Goal: Complete application form

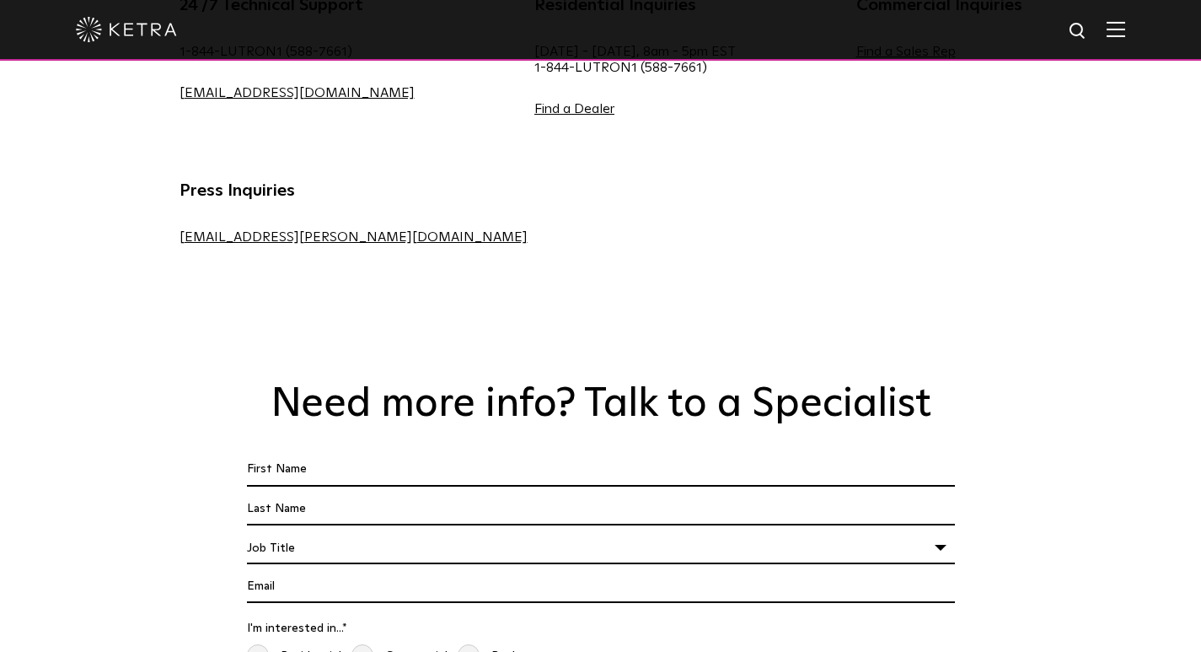
scroll to position [1124, 0]
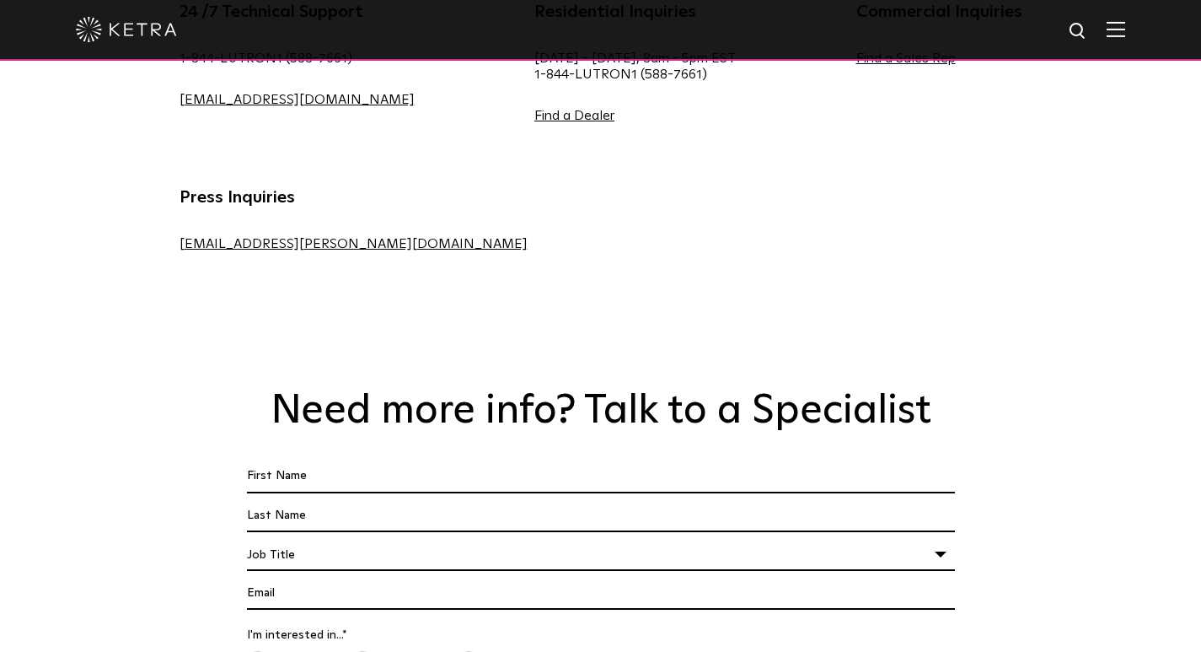
drag, startPoint x: 294, startPoint y: 367, endPoint x: 337, endPoint y: 367, distance: 43.0
click at [299, 460] on div at bounding box center [601, 479] width 716 height 39
click at [346, 460] on div at bounding box center [601, 479] width 716 height 39
click at [346, 460] on input "First Name *" at bounding box center [601, 476] width 708 height 32
type input "[PERSON_NAME]"
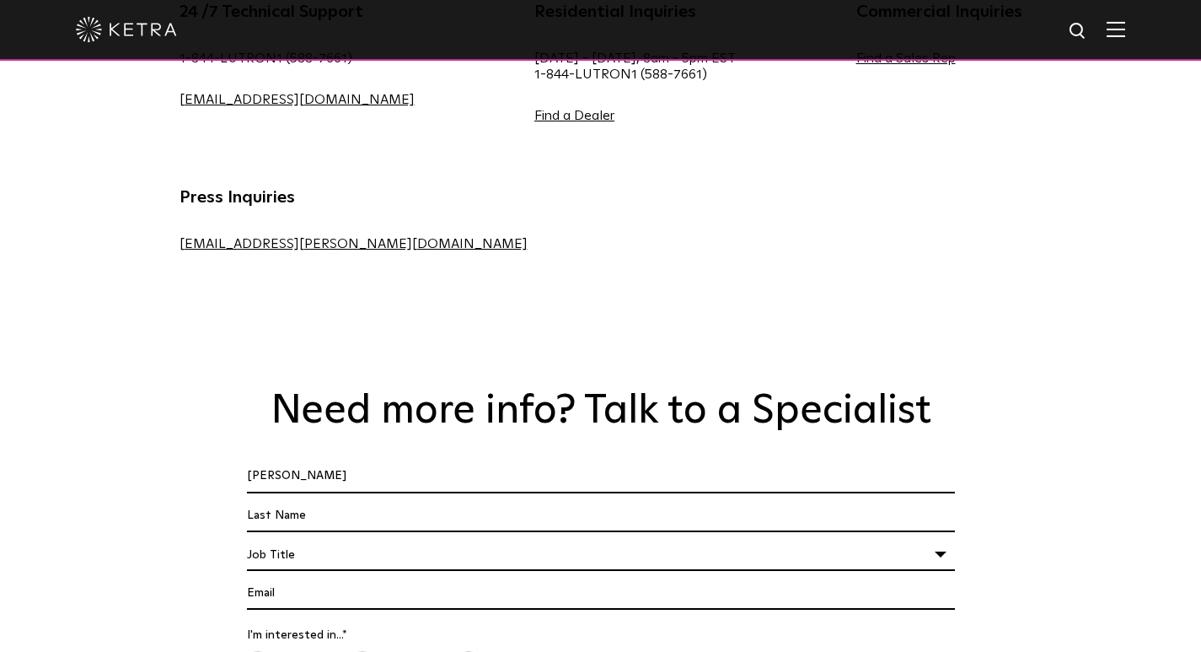
type input "[PERSON_NAME]"
type input "[PERSON_NAME][EMAIL_ADDRESS][DOMAIN_NAME]"
click at [360, 539] on div "Job Title" at bounding box center [601, 555] width 708 height 32
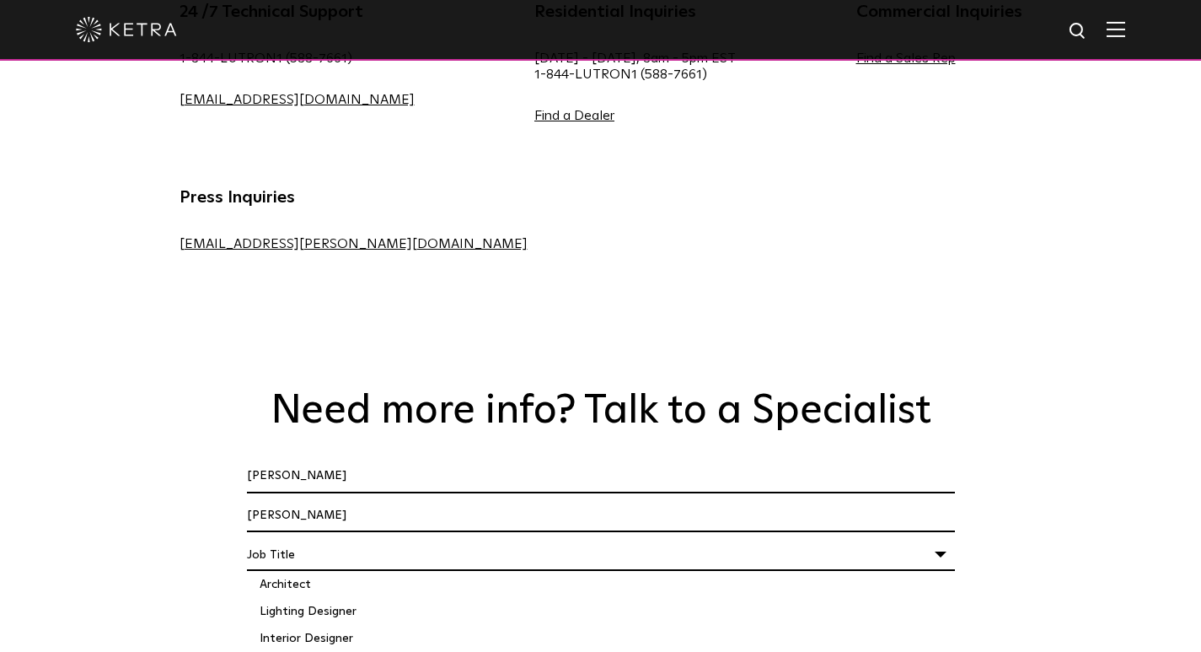
click at [360, 539] on div "Job Title" at bounding box center [601, 555] width 708 height 32
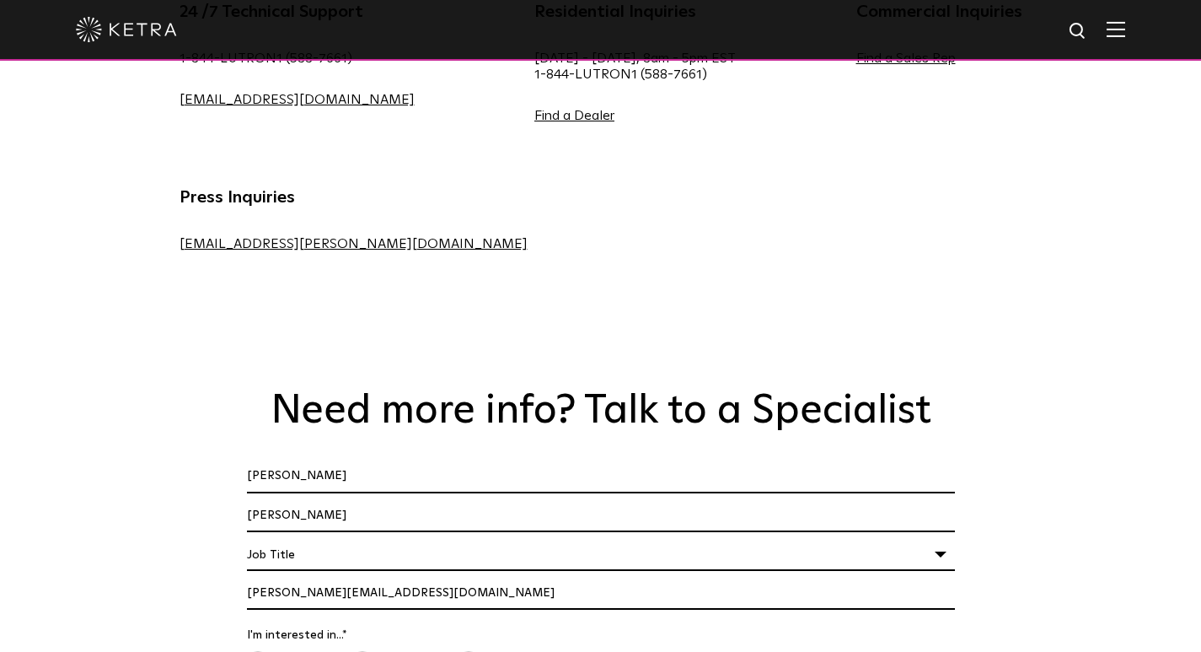
click at [343, 539] on div "Job Title" at bounding box center [601, 555] width 708 height 32
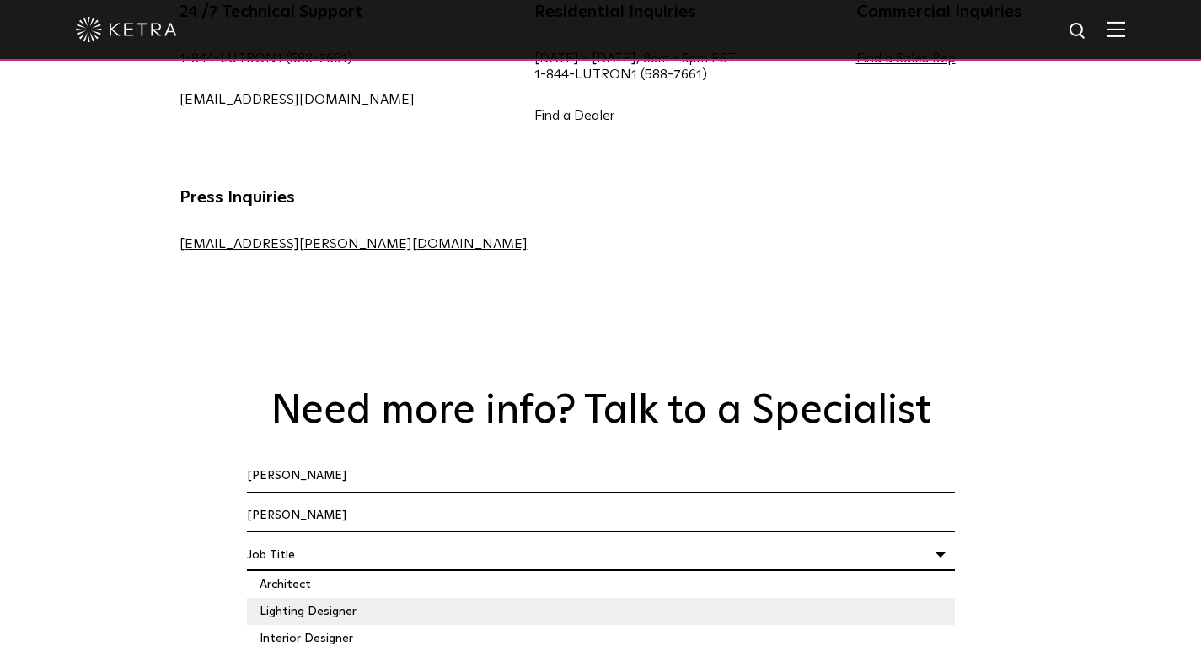
click at [355, 598] on li "Lighting Designer" at bounding box center [601, 611] width 708 height 27
select select "Lighting Designer"
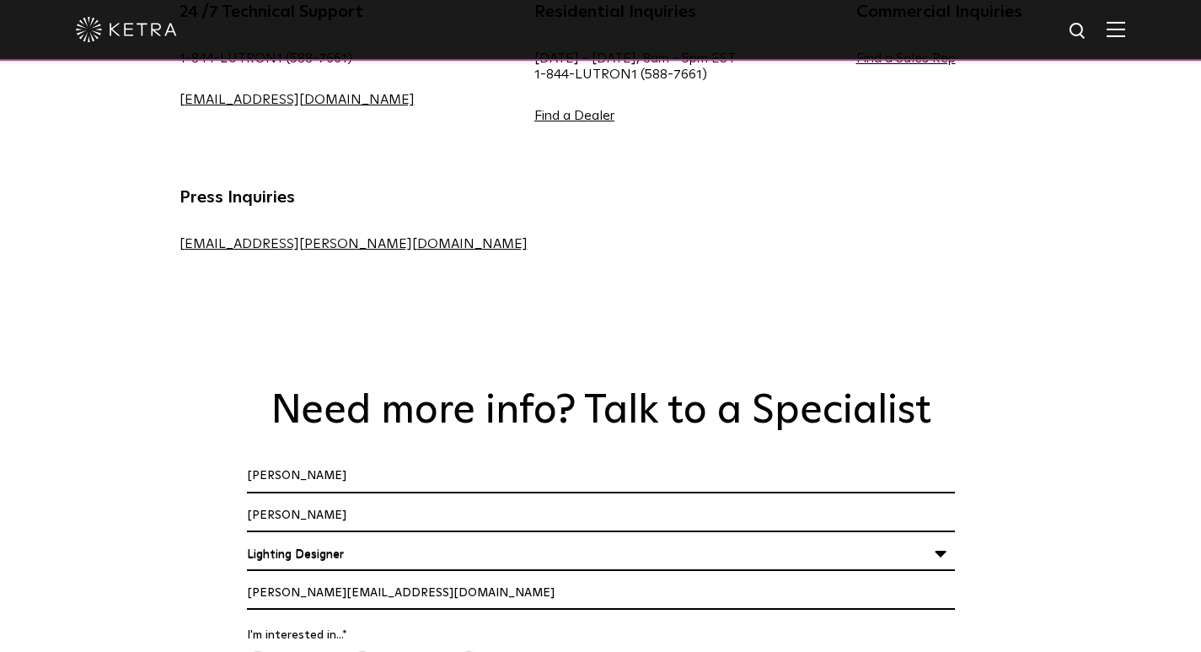
click at [459, 651] on span "Both" at bounding box center [489, 663] width 62 height 24
click at [459, 650] on input "Both" at bounding box center [464, 659] width 13 height 19
radio input "true"
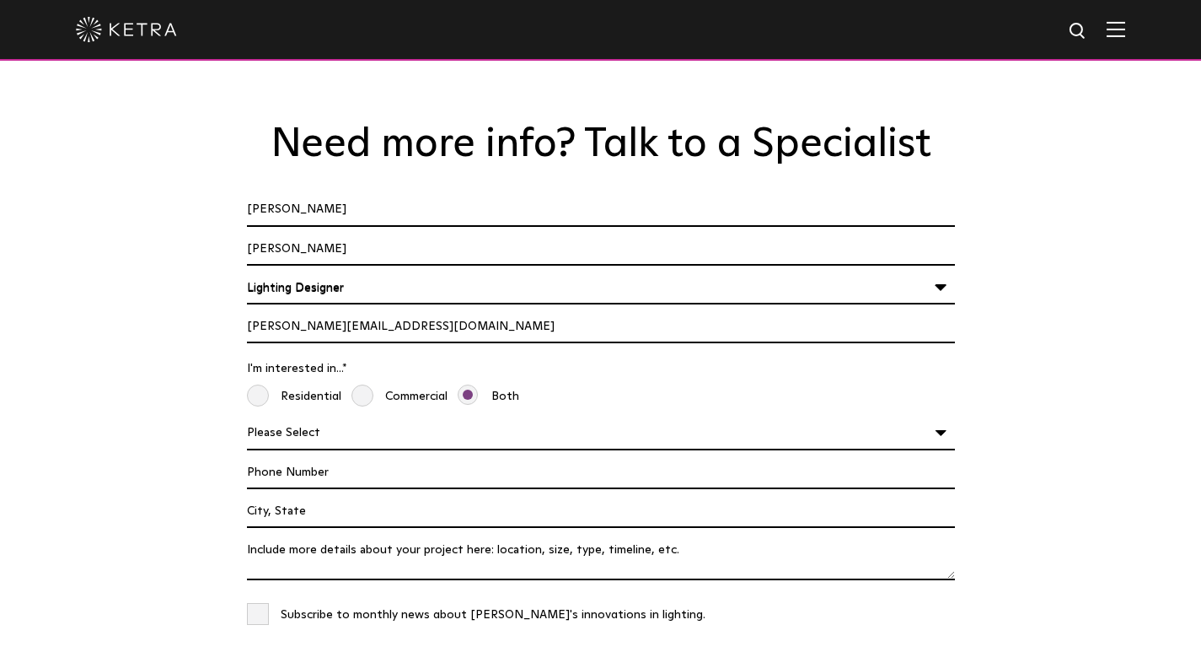
scroll to position [1405, 0]
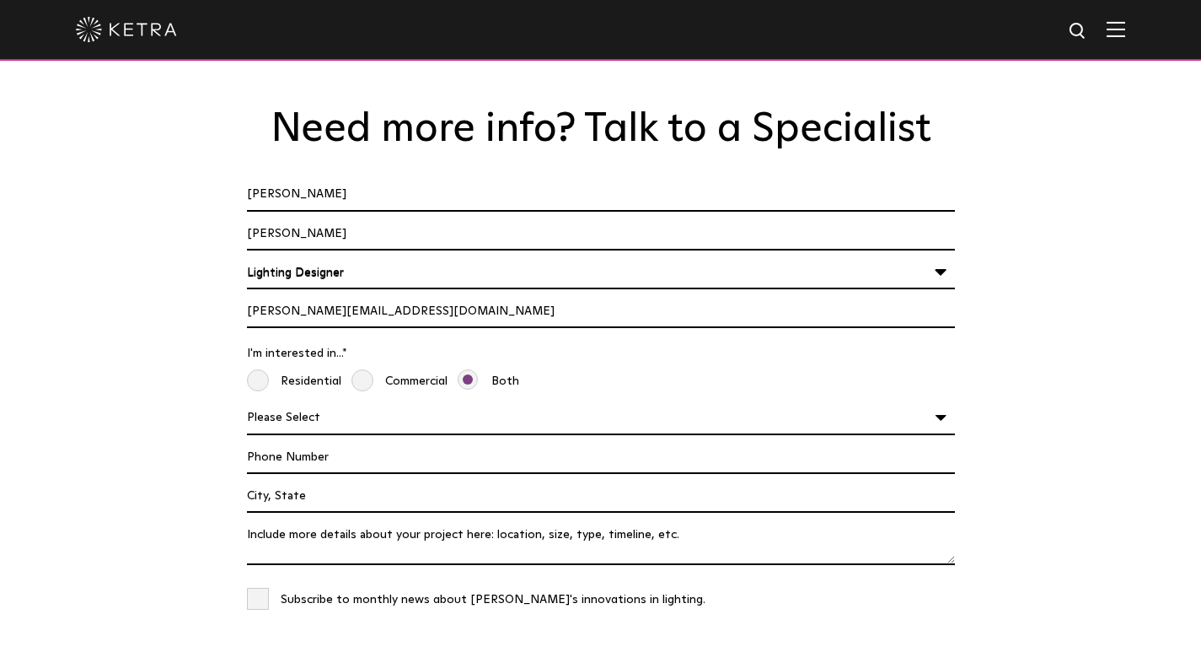
click at [347, 368] on li "Commercial" at bounding box center [399, 380] width 106 height 25
click at [364, 369] on span "Commercial" at bounding box center [399, 381] width 96 height 24
click at [364, 368] on input "Commercial" at bounding box center [357, 377] width 13 height 19
radio input "true"
click at [251, 366] on ul "Residential Commercial Both" at bounding box center [601, 381] width 718 height 30
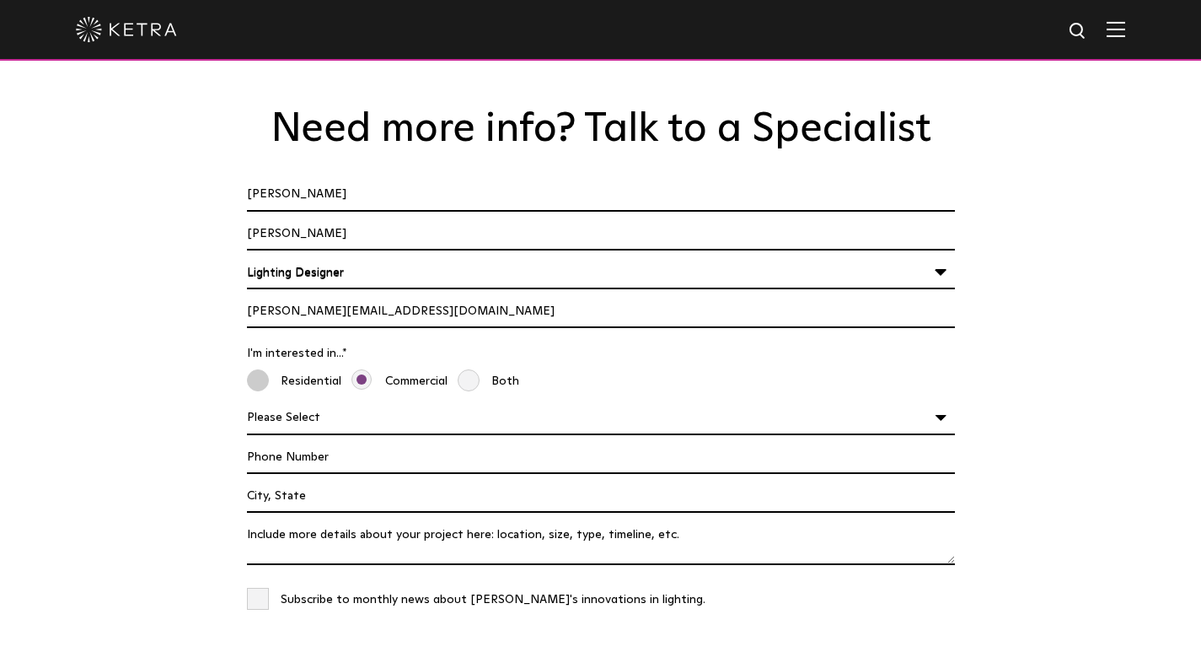
click at [255, 369] on span "Residential" at bounding box center [294, 381] width 94 height 24
click at [255, 368] on input "Residential" at bounding box center [253, 377] width 13 height 19
radio input "true"
drag, startPoint x: 292, startPoint y: 317, endPoint x: 299, endPoint y: 304, distance: 14.7
click at [291, 442] on input "Phone Number" at bounding box center [601, 458] width 708 height 32
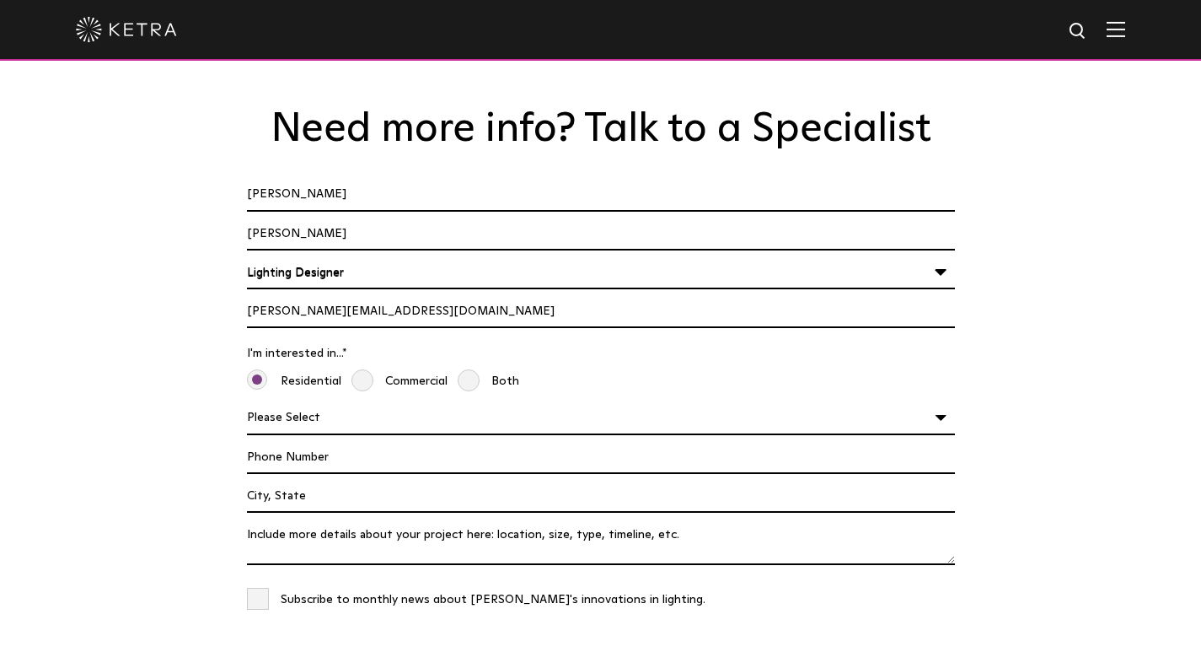
type input "18475450548"
drag, startPoint x: 285, startPoint y: 367, endPoint x: 316, endPoint y: 376, distance: 32.5
click at [283, 480] on input "Project Location" at bounding box center [601, 496] width 708 height 32
type input "Protect Your Supply Chain from Tariff Costs"
click at [296, 519] on textarea "Tell us About Your Project *" at bounding box center [601, 542] width 708 height 46
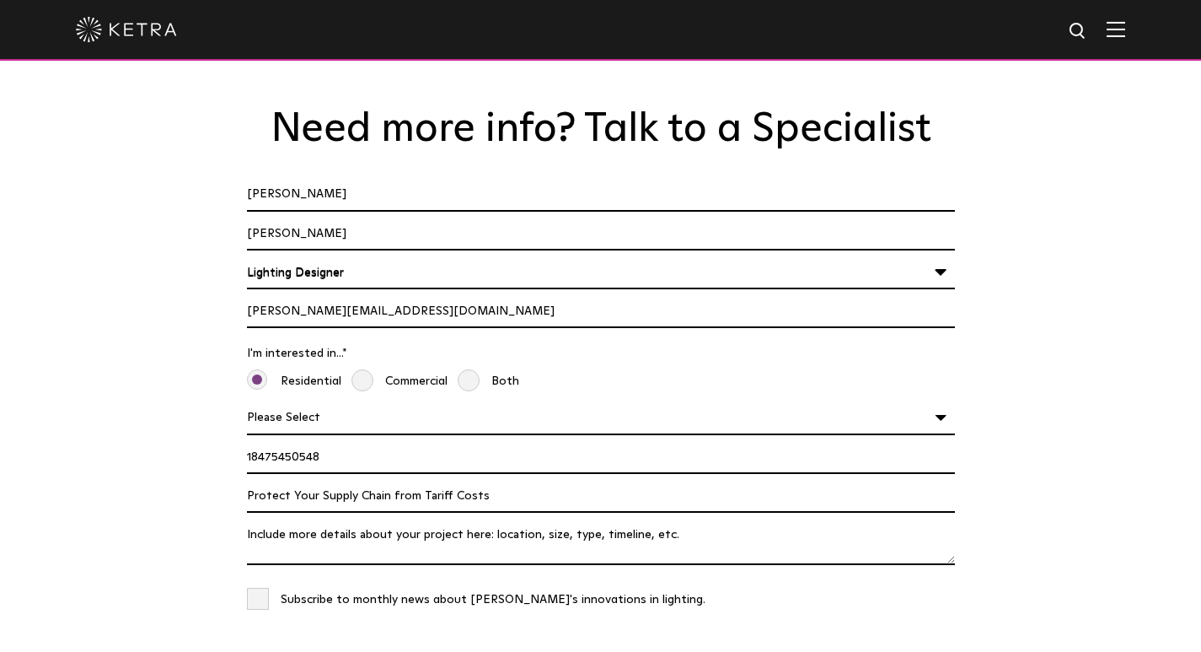
paste textarea "Hi, With values like integrity and a strong reputation, let's connect. Cayuga C…"
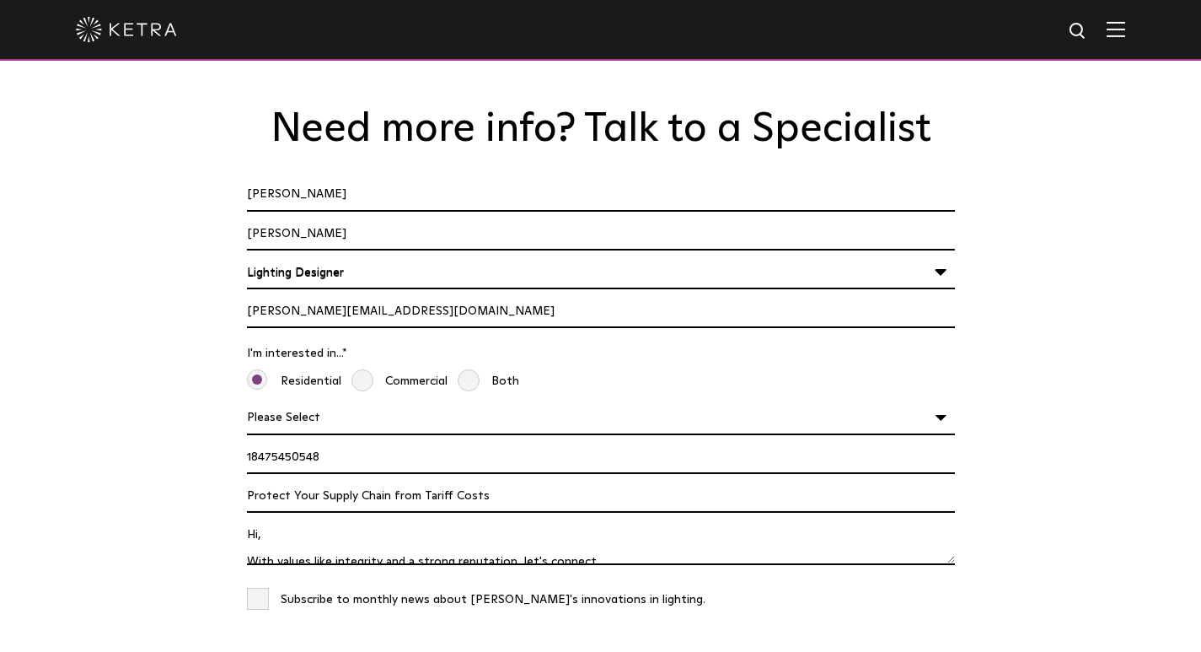
scroll to position [291, 0]
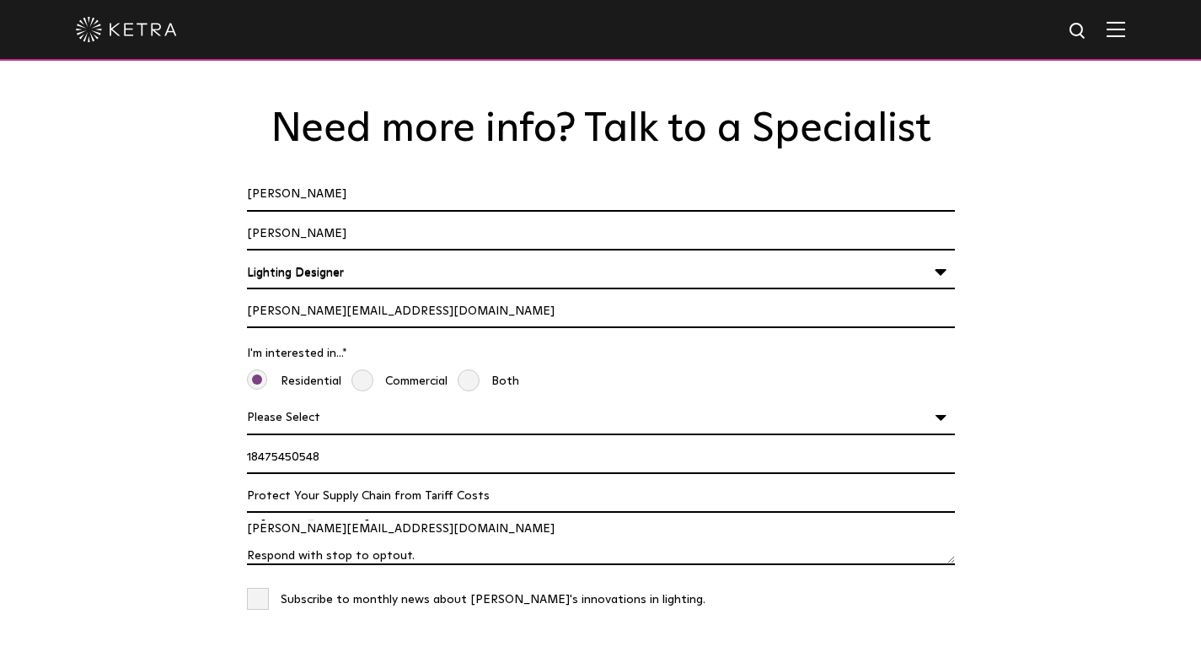
type textarea "Hi, With values like integrity and a strong reputation, let's connect. Cayuga C…"
click at [299, 402] on div "Please Select Planning Design Construction" at bounding box center [601, 421] width 716 height 39
click at [298, 402] on select "Please Select Planning Design Construction" at bounding box center [601, 418] width 708 height 32
select select "Construction"
click at [247, 402] on select "Please Select Planning Design Construction" at bounding box center [601, 418] width 708 height 32
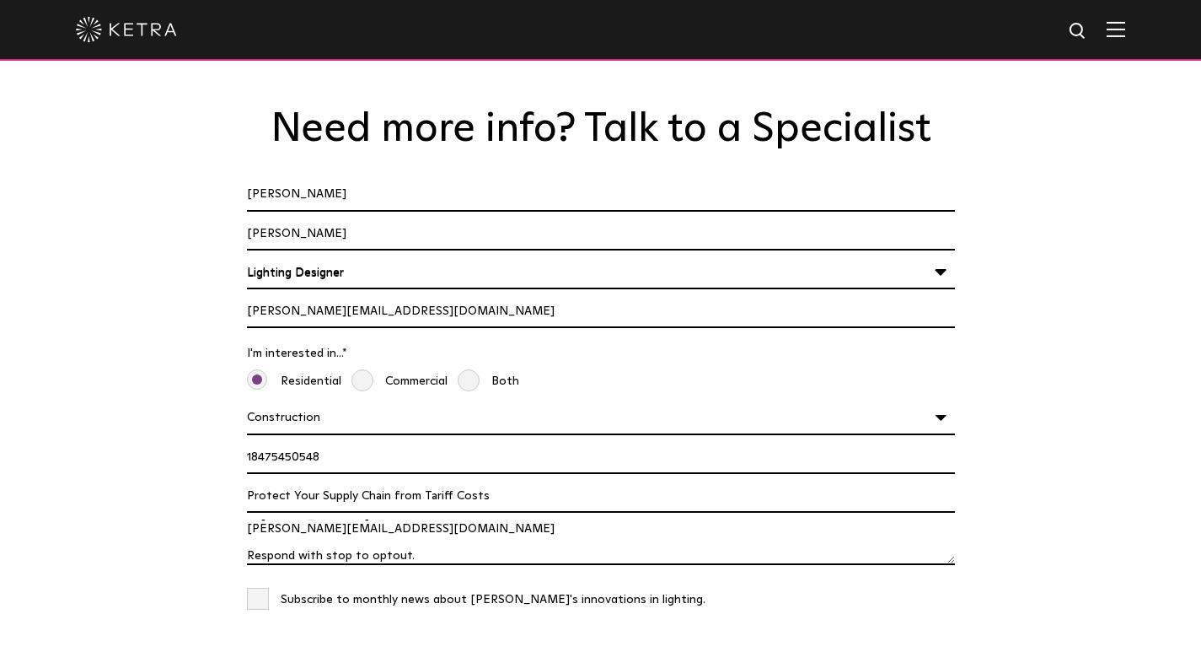
click at [254, 442] on input "18475450548" at bounding box center [601, 458] width 708 height 32
type input "8475450548"
click at [253, 587] on span "Subscribe to monthly news about [PERSON_NAME]'s innovations in lighting." at bounding box center [476, 599] width 459 height 24
click at [253, 587] on input "Subscribe to monthly news about [PERSON_NAME]'s innovations in lighting." at bounding box center [601, 596] width 708 height 19
checkbox input "true"
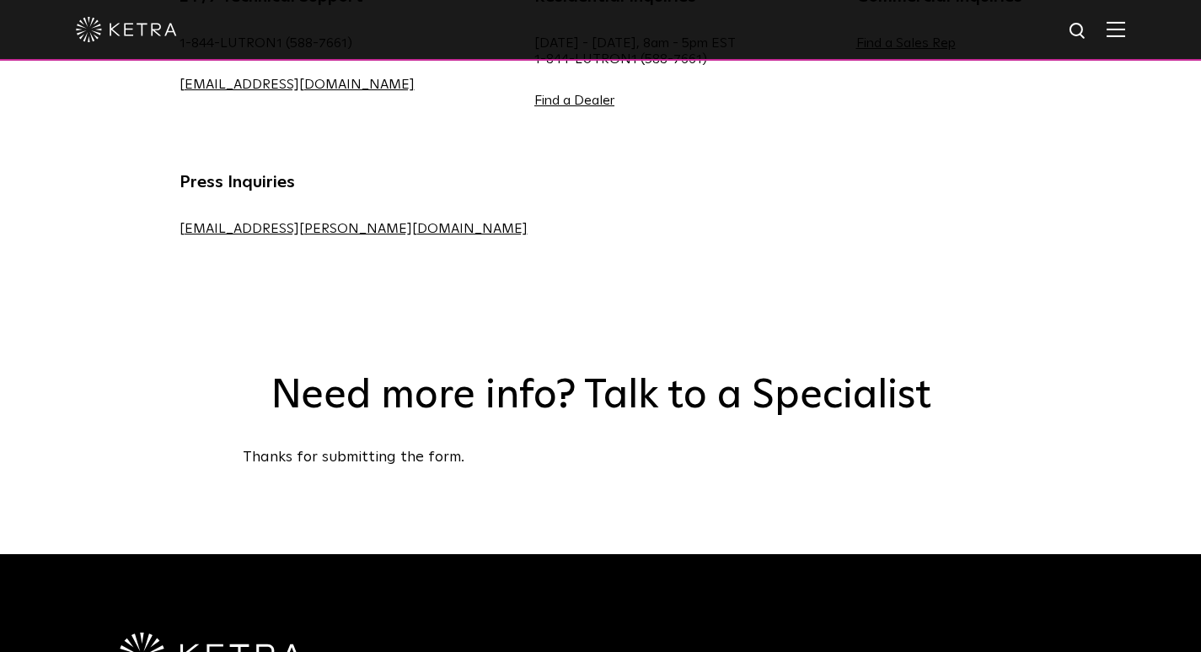
scroll to position [1124, 0]
